Goal: Information Seeking & Learning: Learn about a topic

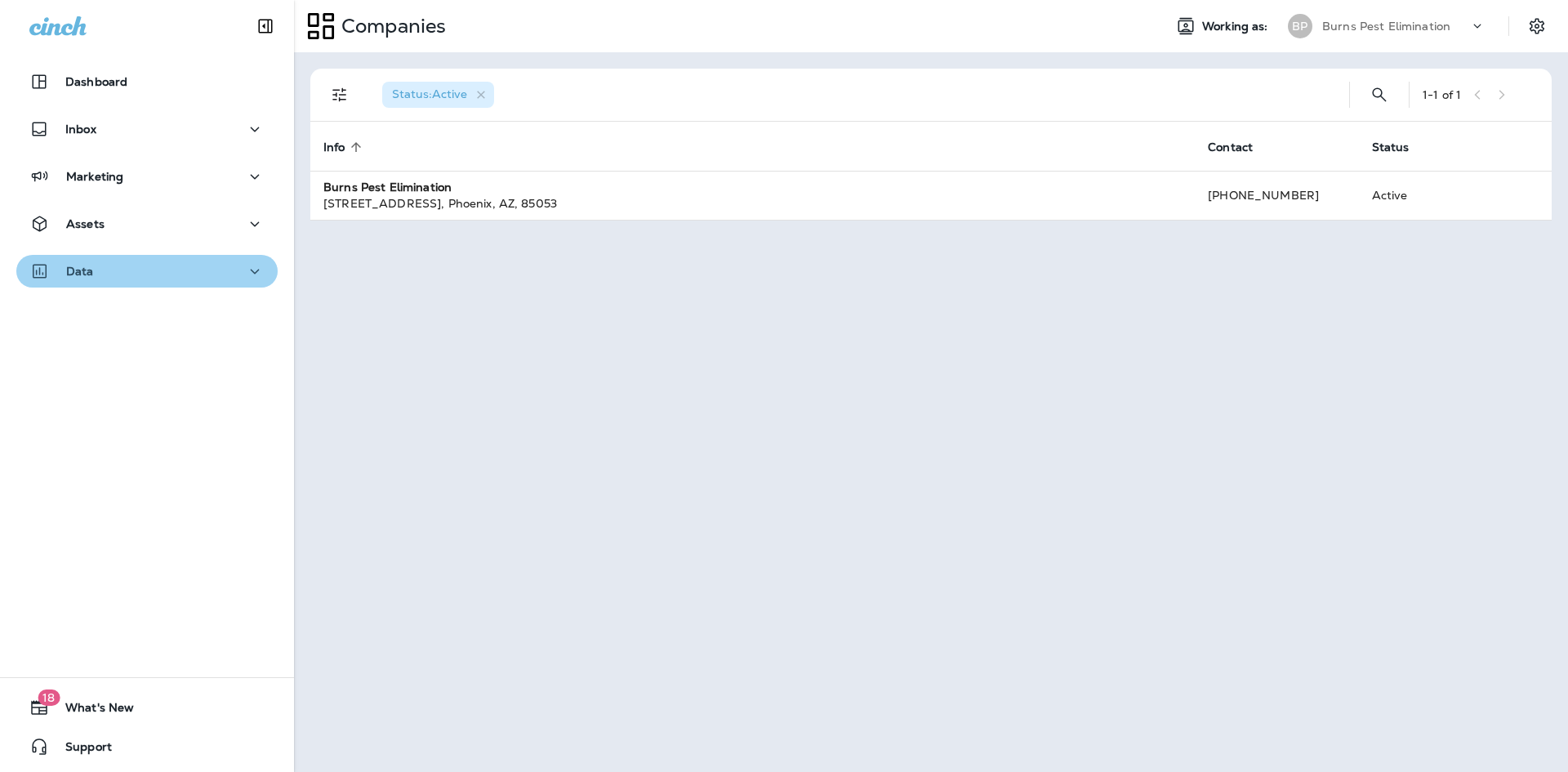
click at [193, 259] on button "Data" at bounding box center [147, 271] width 262 height 33
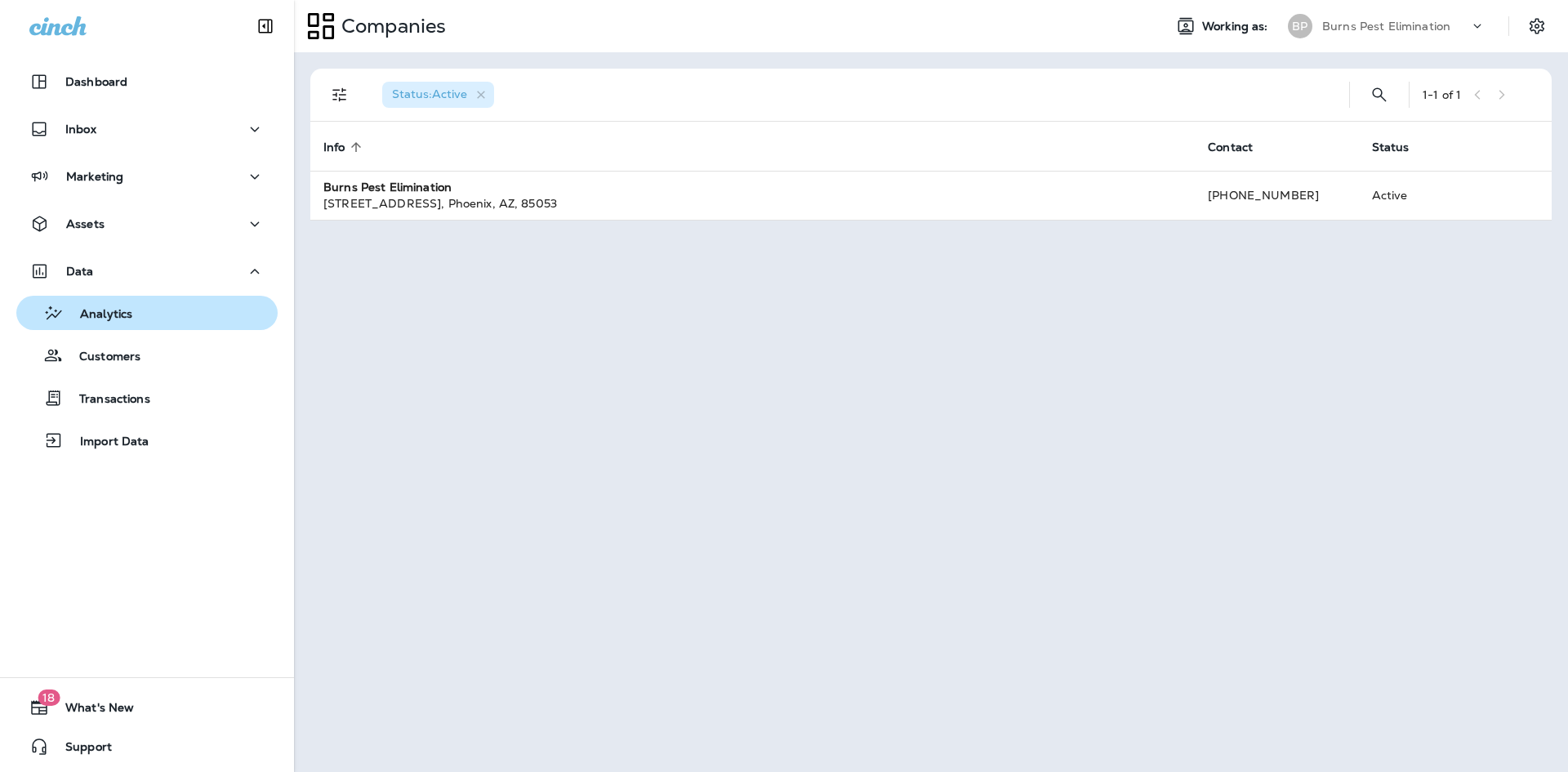
click at [153, 315] on div "Analytics" at bounding box center [146, 313] width 249 height 24
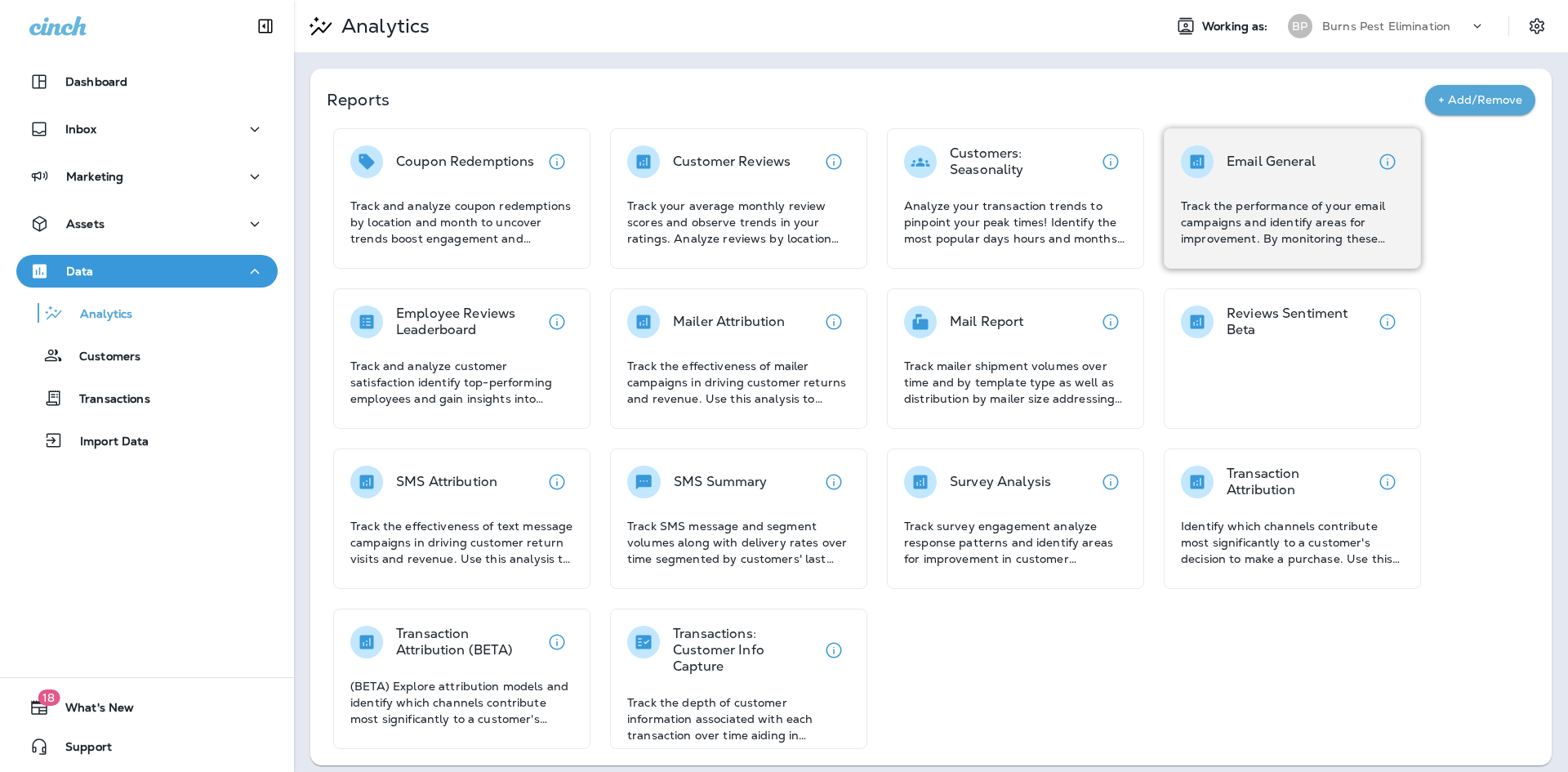
click at [1264, 224] on p "Track the performance of your email campaigns and identify areas for improvemen…" at bounding box center [1292, 222] width 223 height 49
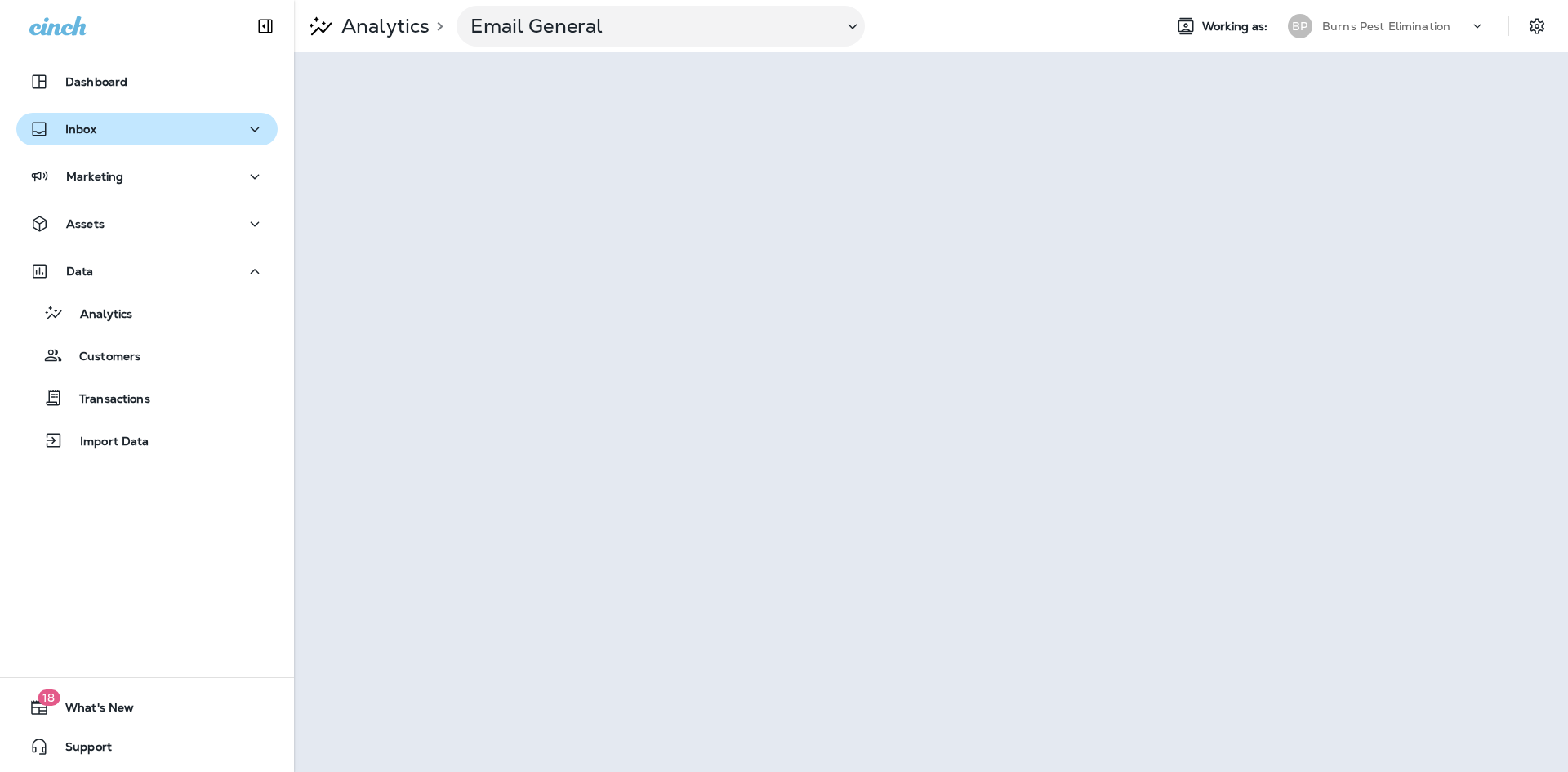
click at [127, 133] on div "Inbox" at bounding box center [147, 130] width 236 height 21
